Goal: Task Accomplishment & Management: Manage account settings

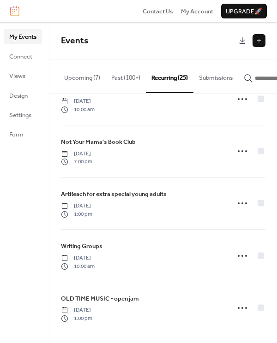
scroll to position [555, 0]
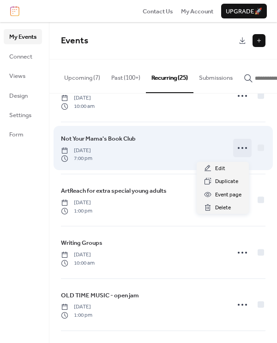
click at [239, 151] on icon at bounding box center [242, 148] width 15 height 15
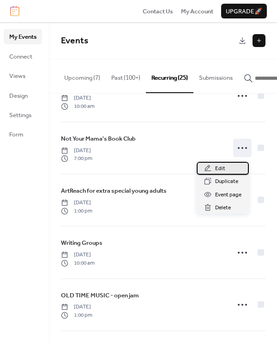
click at [219, 170] on span "Edit" at bounding box center [220, 168] width 10 height 9
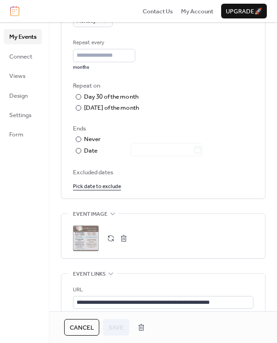
scroll to position [465, 0]
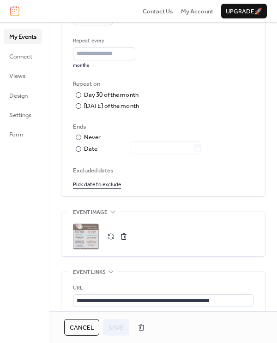
click at [91, 235] on div ";" at bounding box center [86, 237] width 26 height 26
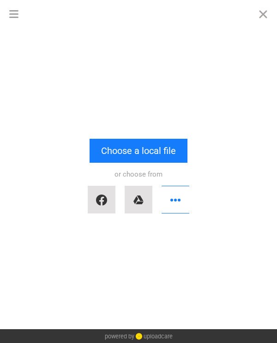
scroll to position [0, 0]
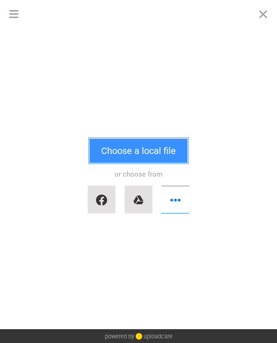
click at [144, 155] on button "Choose a local file" at bounding box center [139, 151] width 98 height 24
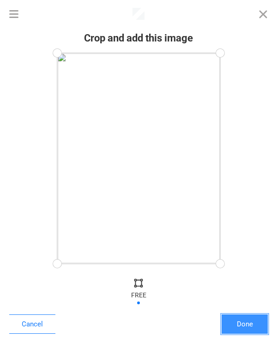
click at [241, 326] on button "Done" at bounding box center [245, 324] width 46 height 19
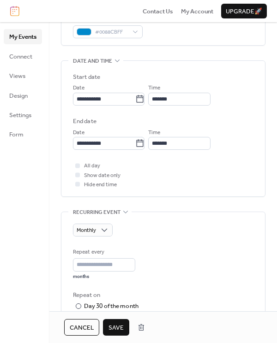
scroll to position [261, 0]
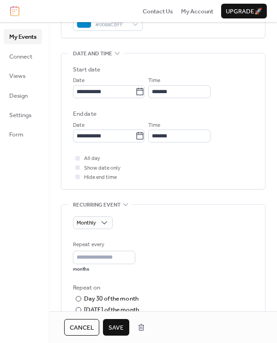
click at [114, 325] on span "Save" at bounding box center [115, 328] width 15 height 9
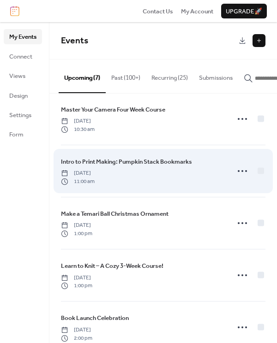
scroll to position [12, 0]
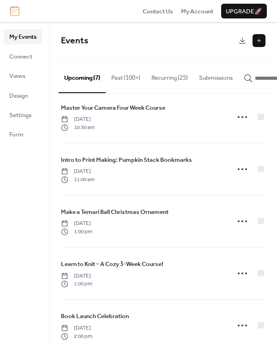
click at [169, 78] on button "Recurring (25)" at bounding box center [170, 76] width 48 height 32
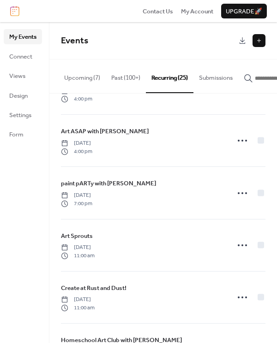
scroll to position [1034, 0]
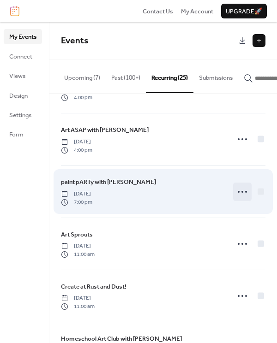
click at [235, 193] on icon at bounding box center [242, 192] width 15 height 15
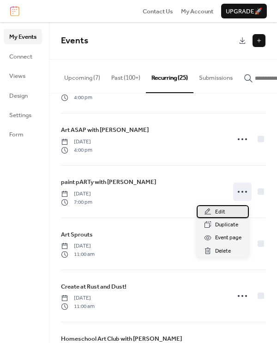
click at [217, 211] on span "Edit" at bounding box center [220, 212] width 10 height 9
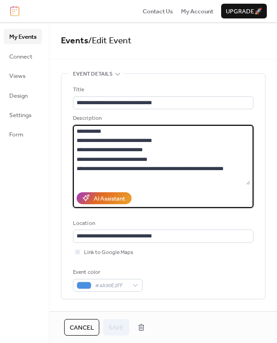
drag, startPoint x: 111, startPoint y: 150, endPoint x: 94, endPoint y: 150, distance: 17.1
click at [94, 150] on textarea "**********" at bounding box center [161, 155] width 177 height 60
drag, startPoint x: 157, startPoint y: 160, endPoint x: 96, endPoint y: 162, distance: 60.5
click at [96, 162] on textarea "**********" at bounding box center [161, 155] width 177 height 60
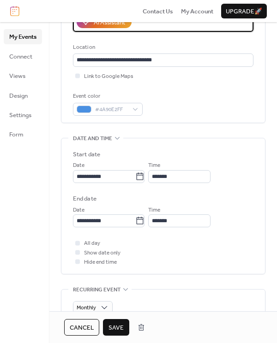
scroll to position [178, 0]
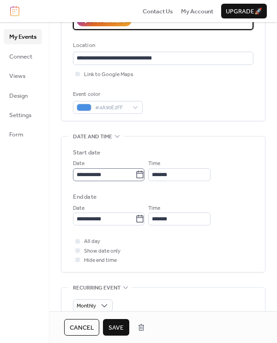
type textarea "**********"
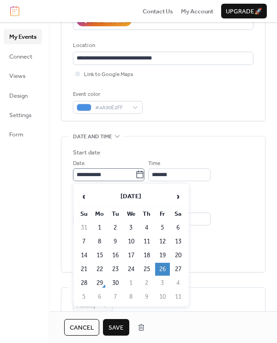
click at [145, 171] on icon at bounding box center [139, 174] width 9 height 9
click at [135, 171] on input "**********" at bounding box center [104, 175] width 62 height 13
click at [177, 196] on span "›" at bounding box center [178, 196] width 14 height 18
click at [162, 273] on td "24" at bounding box center [162, 269] width 15 height 13
type input "**********"
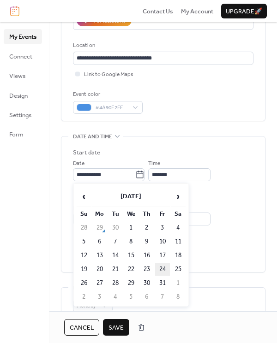
type input "**********"
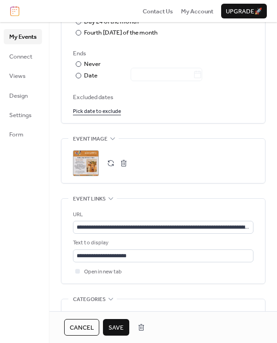
scroll to position [544, 0]
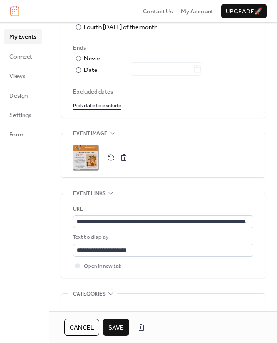
click at [111, 157] on button "button" at bounding box center [110, 157] width 13 height 13
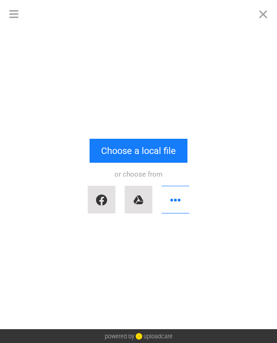
scroll to position [0, 0]
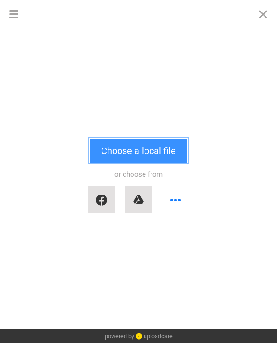
click at [121, 155] on button "Choose a local file" at bounding box center [139, 151] width 98 height 24
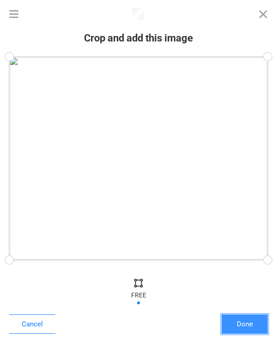
click at [231, 331] on button "Done" at bounding box center [245, 324] width 46 height 19
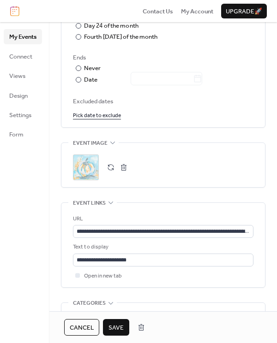
click at [114, 325] on span "Save" at bounding box center [115, 328] width 15 height 9
